Goal: Information Seeking & Learning: Understand process/instructions

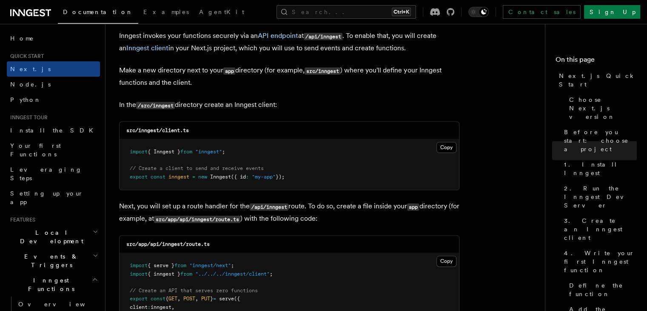
scroll to position [1029, 0]
click at [442, 145] on button "Copy Copied" at bounding box center [447, 146] width 20 height 11
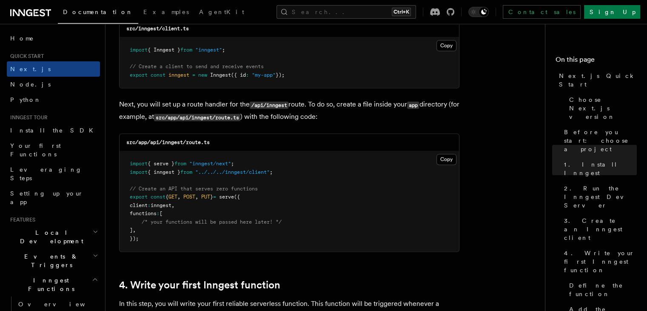
scroll to position [1131, 0]
click at [445, 157] on button "Copy Copied" at bounding box center [447, 158] width 20 height 11
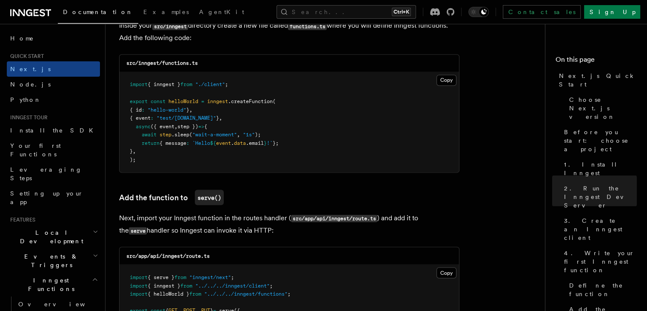
scroll to position [1525, 0]
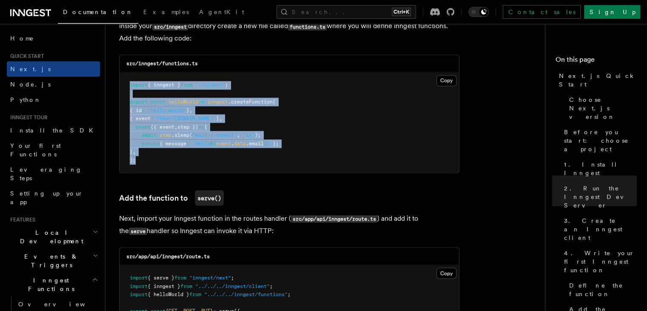
drag, startPoint x: 163, startPoint y: 160, endPoint x: 118, endPoint y: 82, distance: 90.6
copy code "import { inngest } from "./client" ; export const helloWorld = inngest .createF…"
click at [346, 126] on pre "import { inngest } from "./client" ; export const helloWorld = inngest .createF…" at bounding box center [290, 122] width 340 height 100
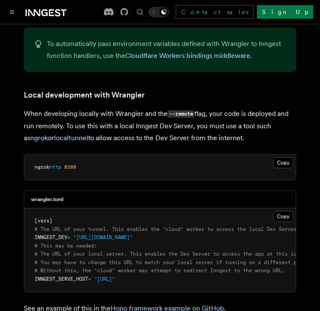
scroll to position [2018, 0]
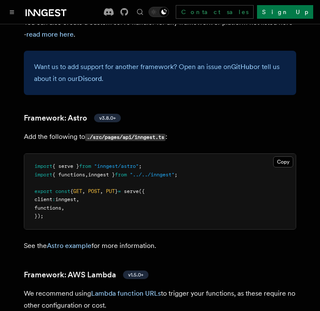
scroll to position [967, 0]
